Goal: Navigation & Orientation: Find specific page/section

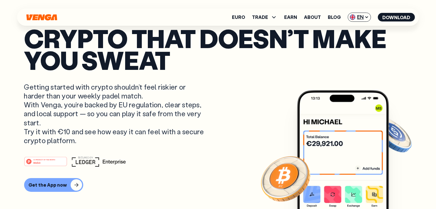
click at [360, 20] on span "EN" at bounding box center [359, 17] width 23 height 9
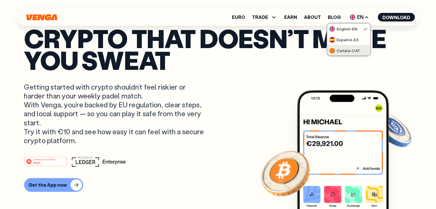
click at [349, 48] on div "Català - CAT" at bounding box center [344, 51] width 31 height 6
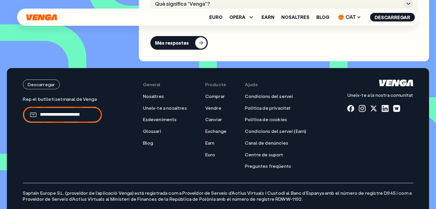
scroll to position [2496, 0]
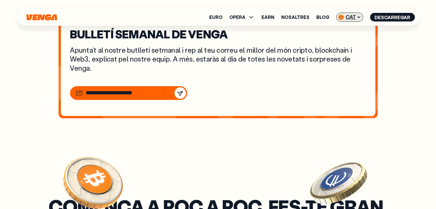
click at [355, 17] on span "CAT" at bounding box center [349, 17] width 27 height 9
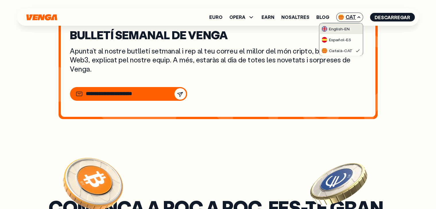
scroll to position [1980, 0]
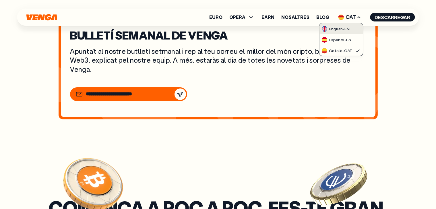
click at [344, 28] on div "English - EN" at bounding box center [335, 29] width 28 height 6
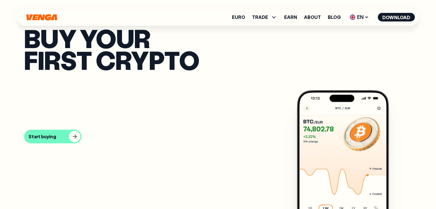
scroll to position [172, 0]
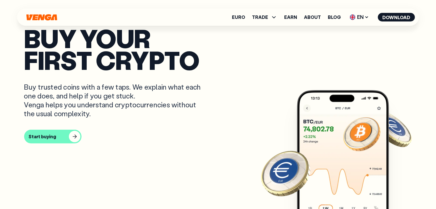
drag, startPoint x: 0, startPoint y: 97, endPoint x: 3, endPoint y: 97, distance: 3.4
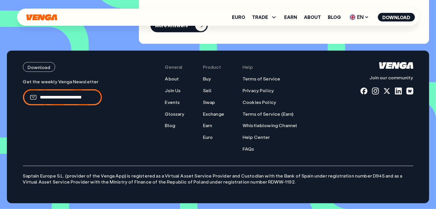
scroll to position [2441, 0]
